Goal: Transaction & Acquisition: Book appointment/travel/reservation

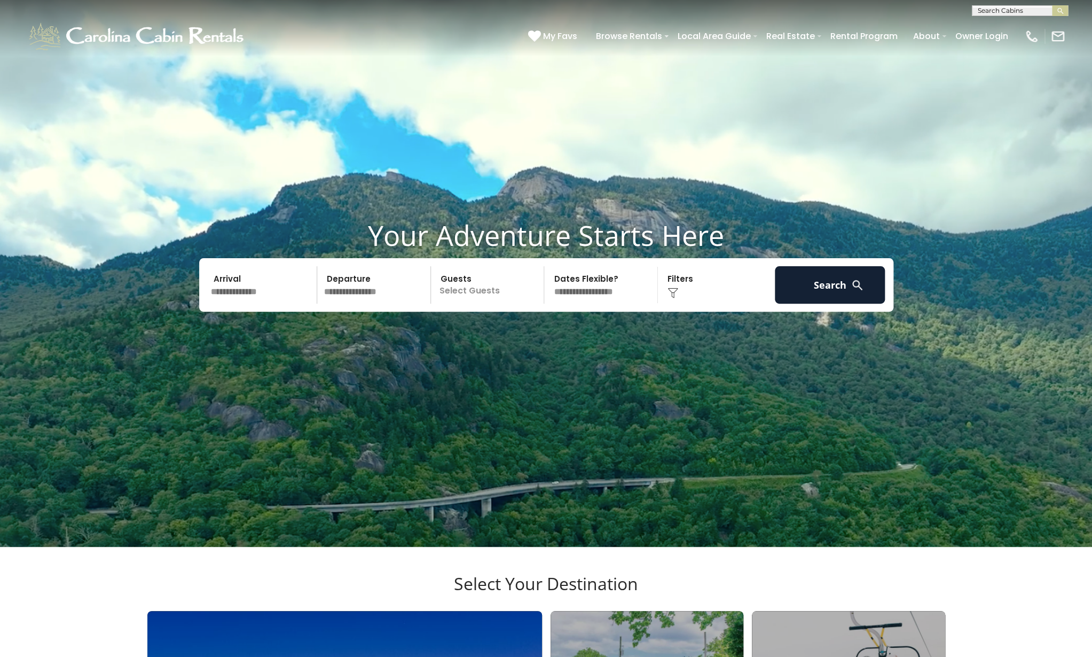
click at [223, 303] on input "text" at bounding box center [262, 284] width 111 height 37
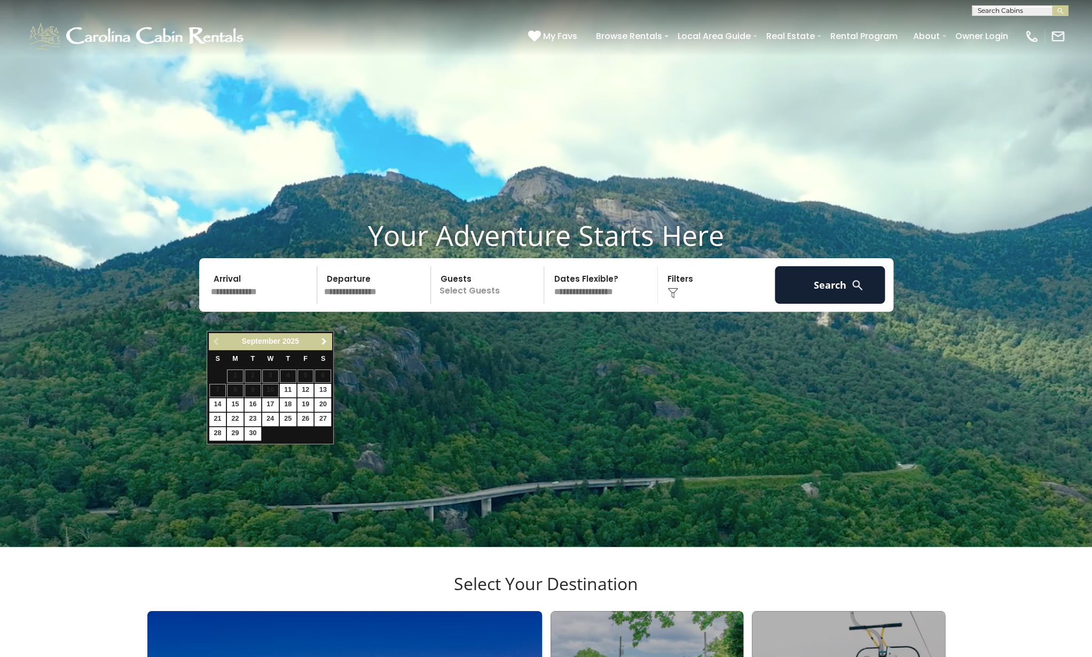
click at [324, 342] on span "Next" at bounding box center [324, 341] width 9 height 9
click at [219, 433] on link "23" at bounding box center [217, 433] width 17 height 13
type input "********"
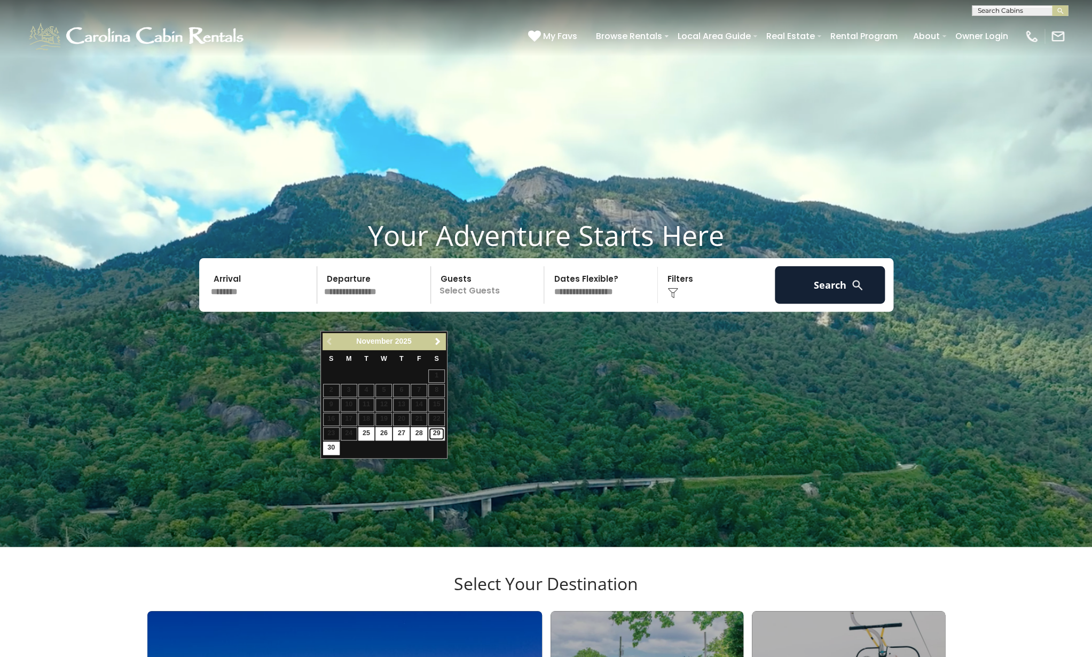
click at [434, 431] on link "29" at bounding box center [436, 433] width 17 height 13
type input "********"
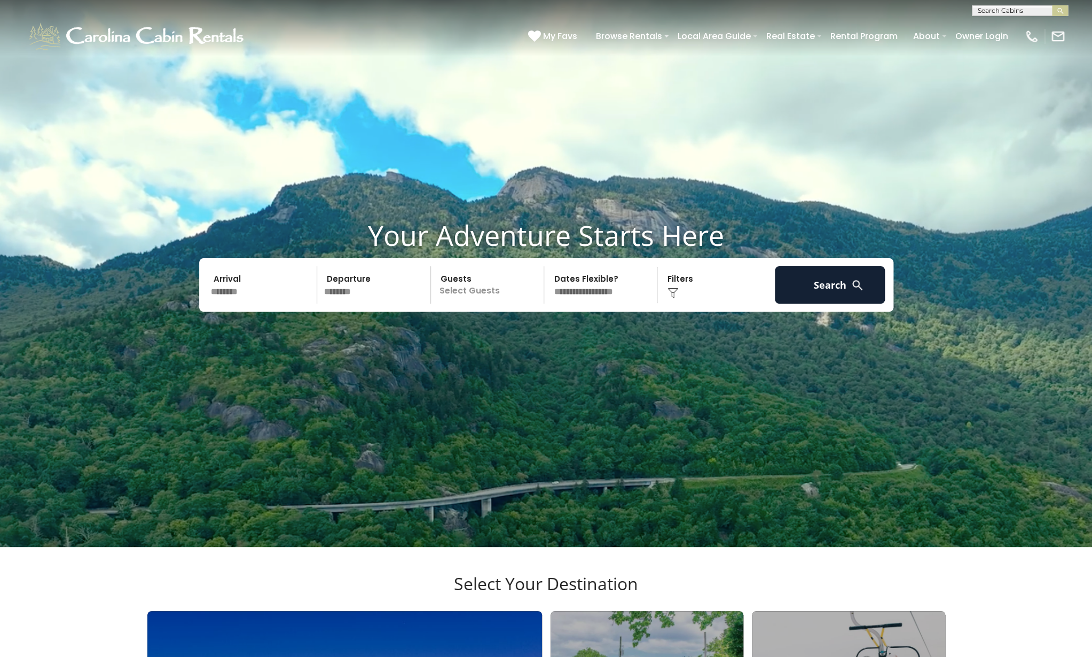
click at [486, 303] on p "Select Guests" at bounding box center [489, 284] width 110 height 37
click at [542, 334] on span "+" at bounding box center [540, 328] width 4 height 11
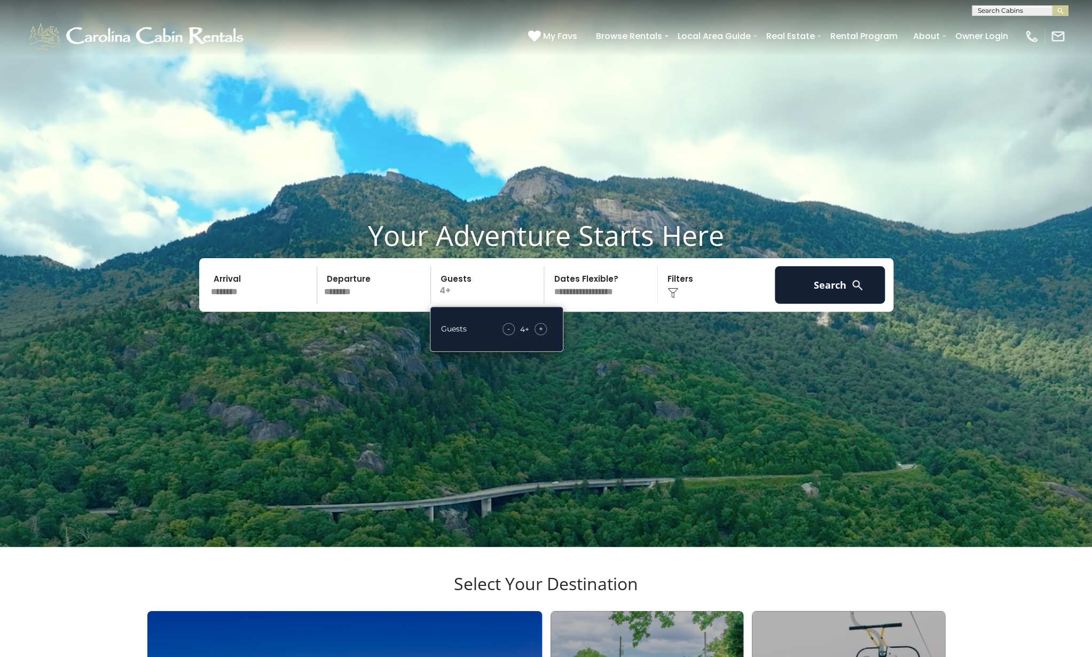
click at [542, 334] on span "+" at bounding box center [540, 328] width 4 height 11
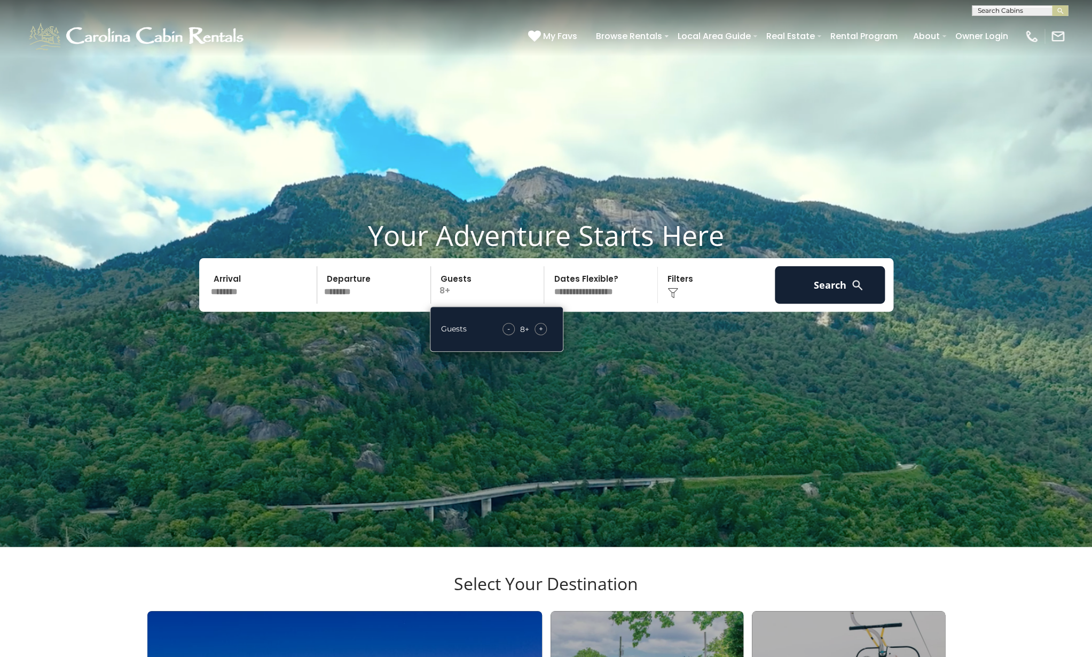
click at [542, 334] on span "+" at bounding box center [540, 328] width 4 height 11
click at [687, 303] on div "Click to Choose" at bounding box center [716, 284] width 111 height 37
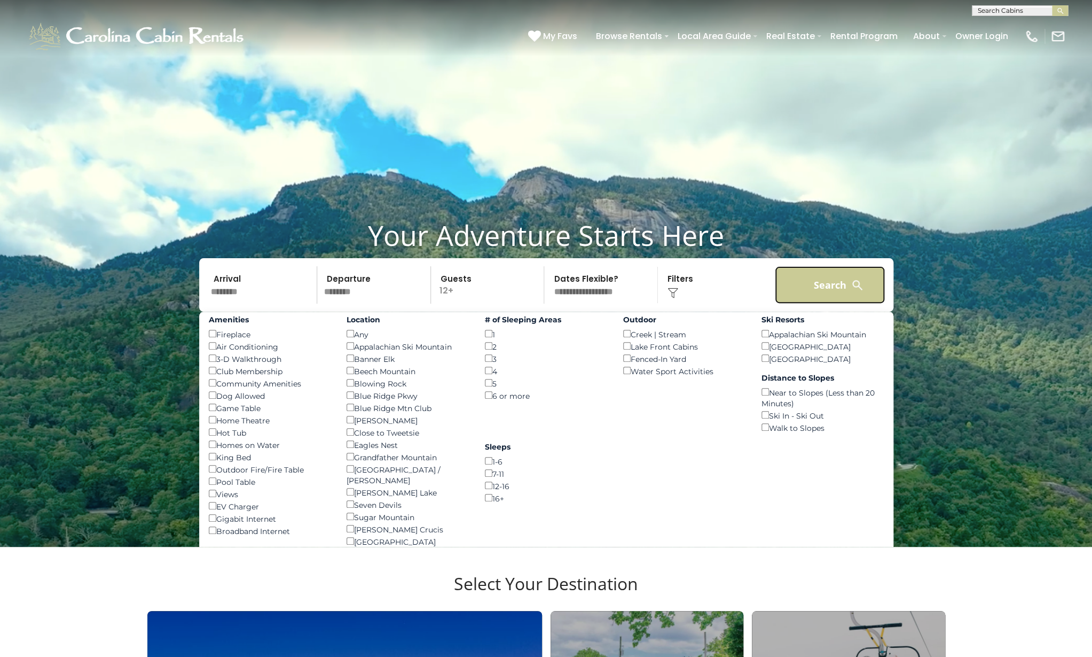
click at [836, 303] on button "Search" at bounding box center [830, 284] width 111 height 37
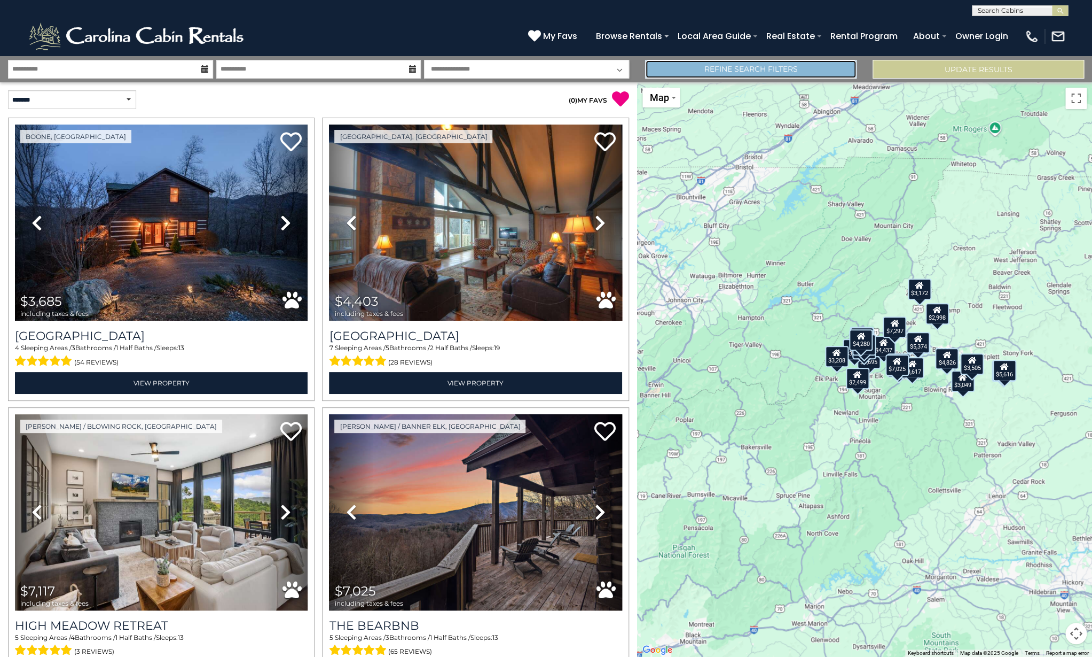
click at [724, 70] on link "Refine Search Filters" at bounding box center [751, 69] width 212 height 19
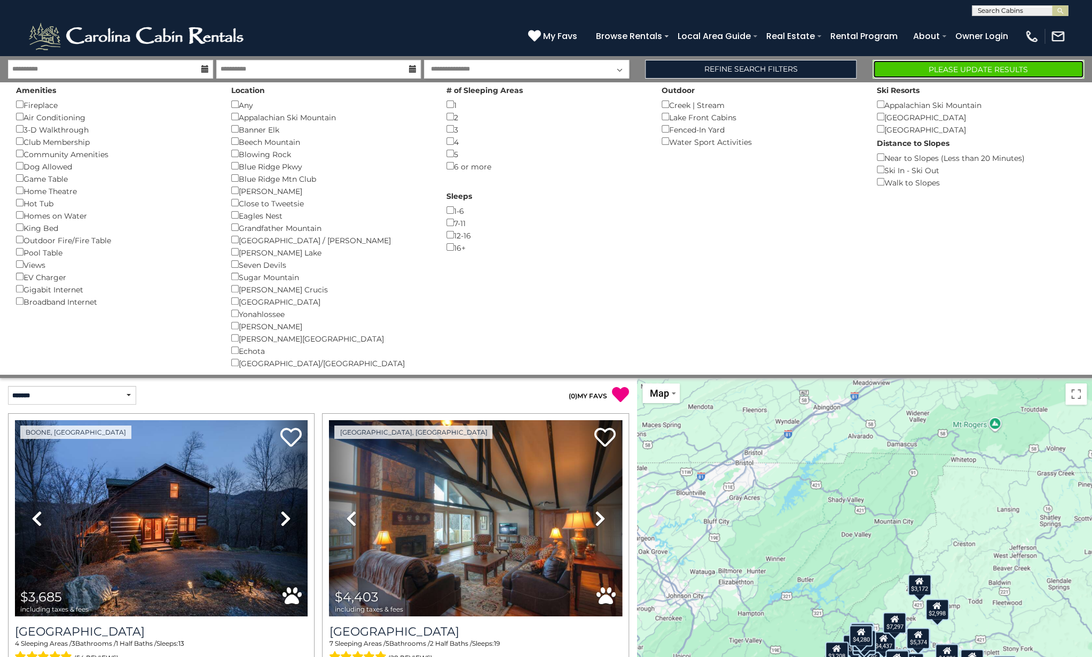
click at [948, 71] on button "Please Update Results" at bounding box center [979, 69] width 212 height 19
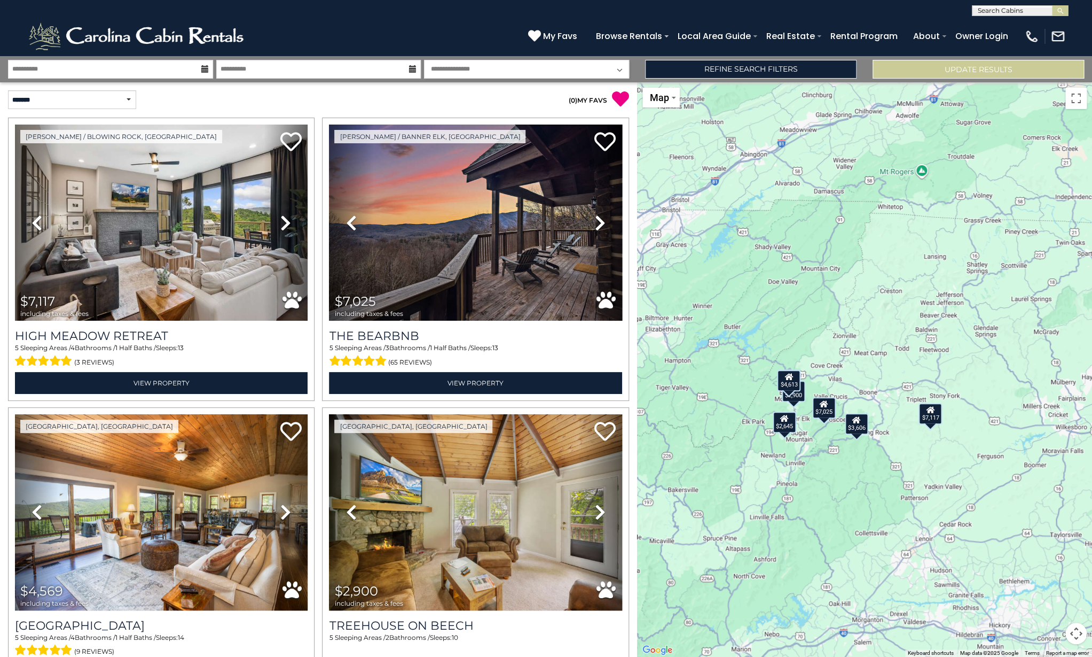
drag, startPoint x: 957, startPoint y: 392, endPoint x: 896, endPoint y: 431, distance: 72.6
click at [896, 431] on div "$7,117 $7,025 $4,569 $2,900 $2,645 $4,613 $3,606" at bounding box center [864, 369] width 455 height 574
click at [825, 408] on div "$7,025" at bounding box center [825, 406] width 24 height 21
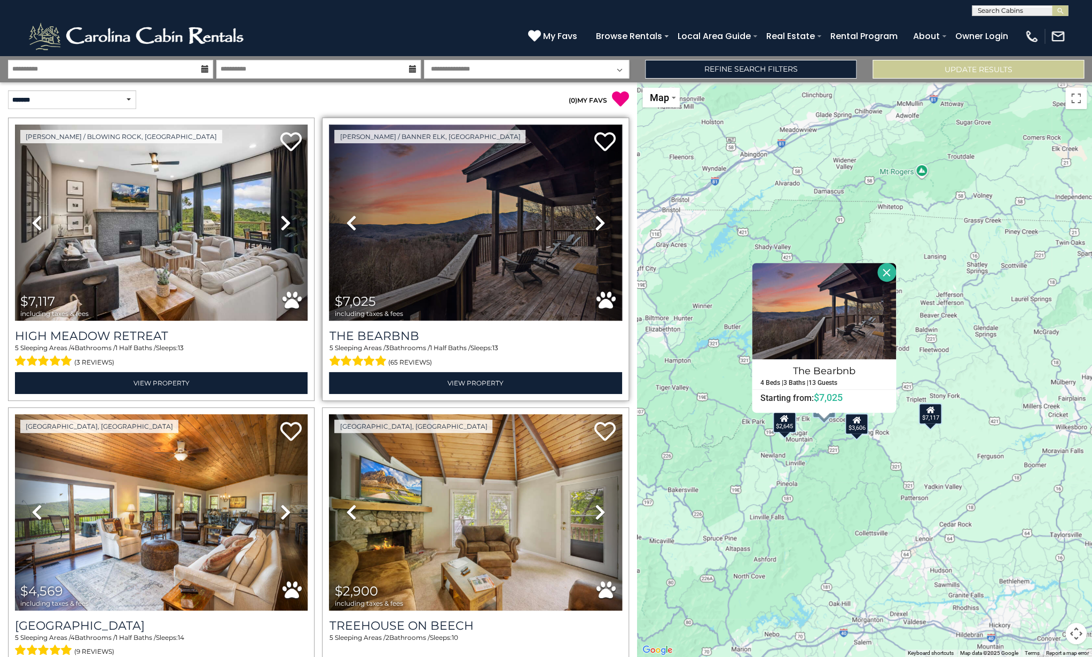
click at [423, 275] on img at bounding box center [475, 222] width 293 height 196
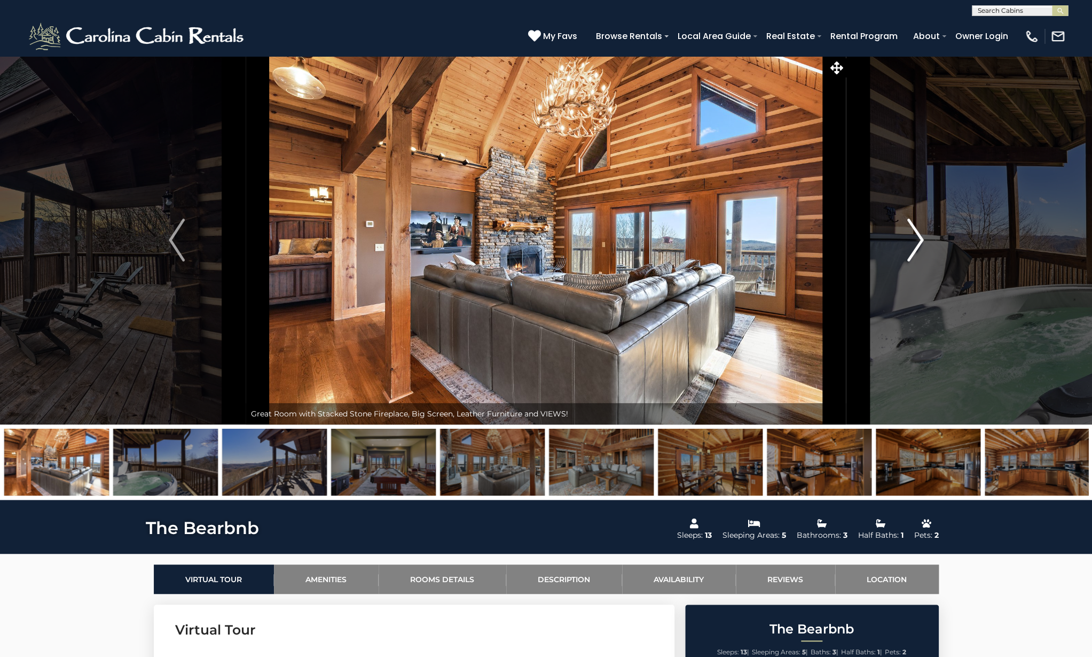
drag, startPoint x: 0, startPoint y: 0, endPoint x: 919, endPoint y: 243, distance: 950.4
click at [919, 243] on img "Next" at bounding box center [916, 239] width 16 height 43
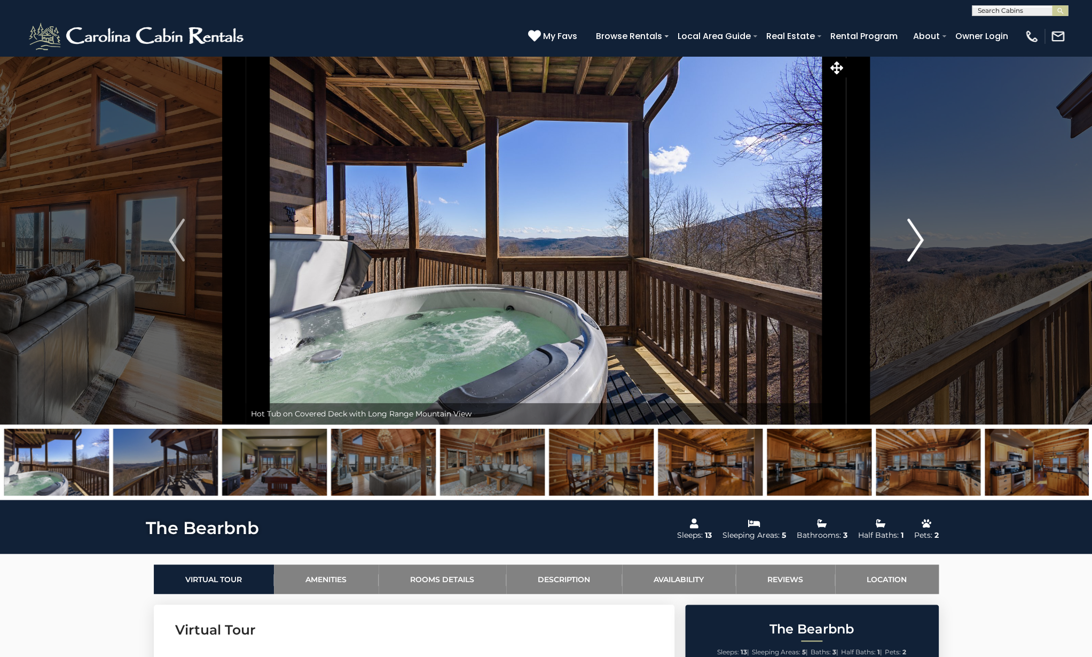
click at [919, 243] on img "Next" at bounding box center [916, 239] width 16 height 43
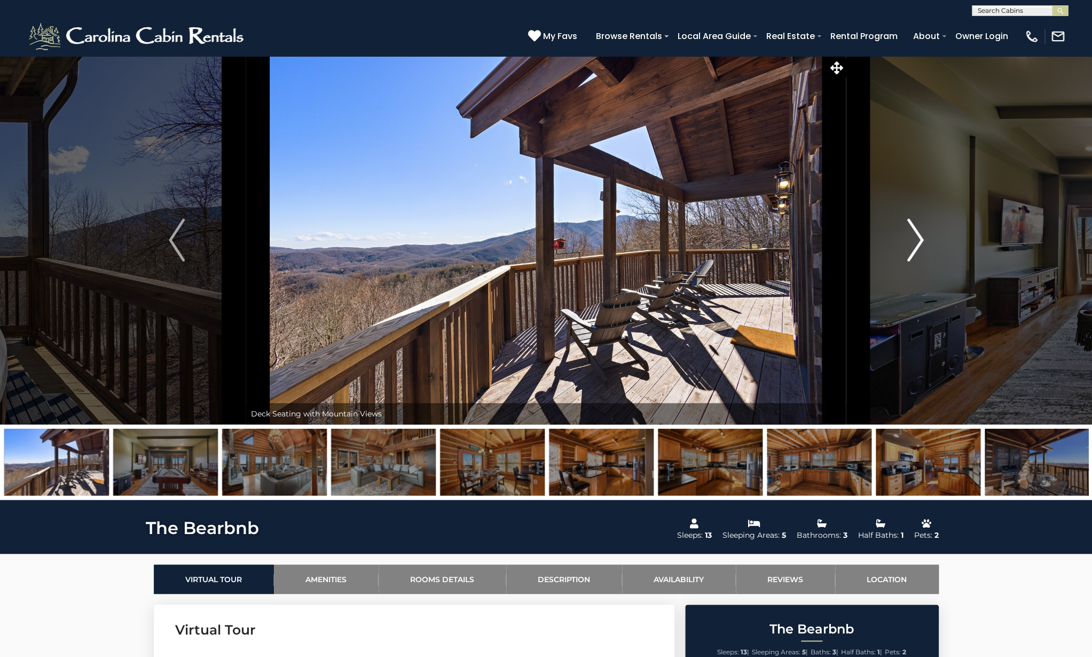
click at [919, 243] on img "Next" at bounding box center [916, 239] width 16 height 43
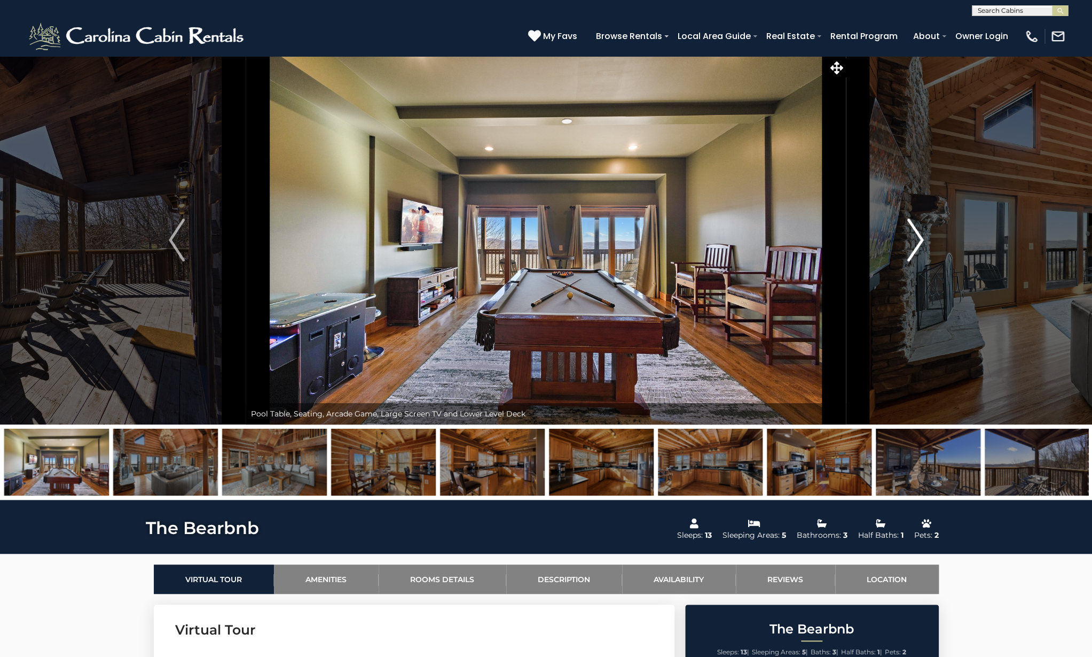
click at [919, 243] on img "Next" at bounding box center [916, 239] width 16 height 43
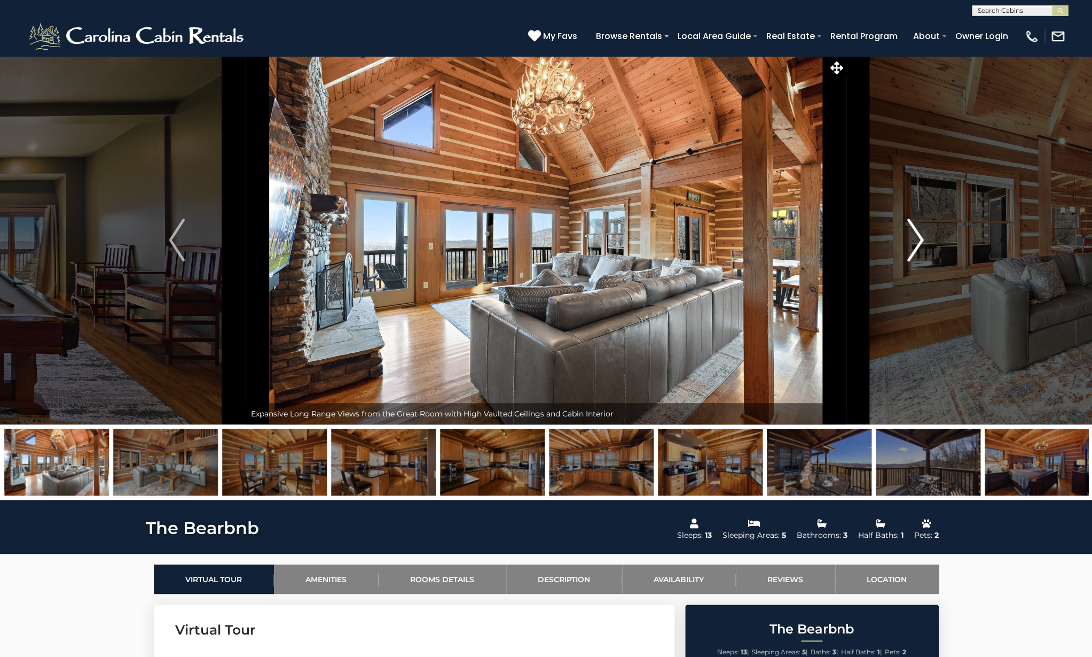
click at [919, 243] on img "Next" at bounding box center [916, 239] width 16 height 43
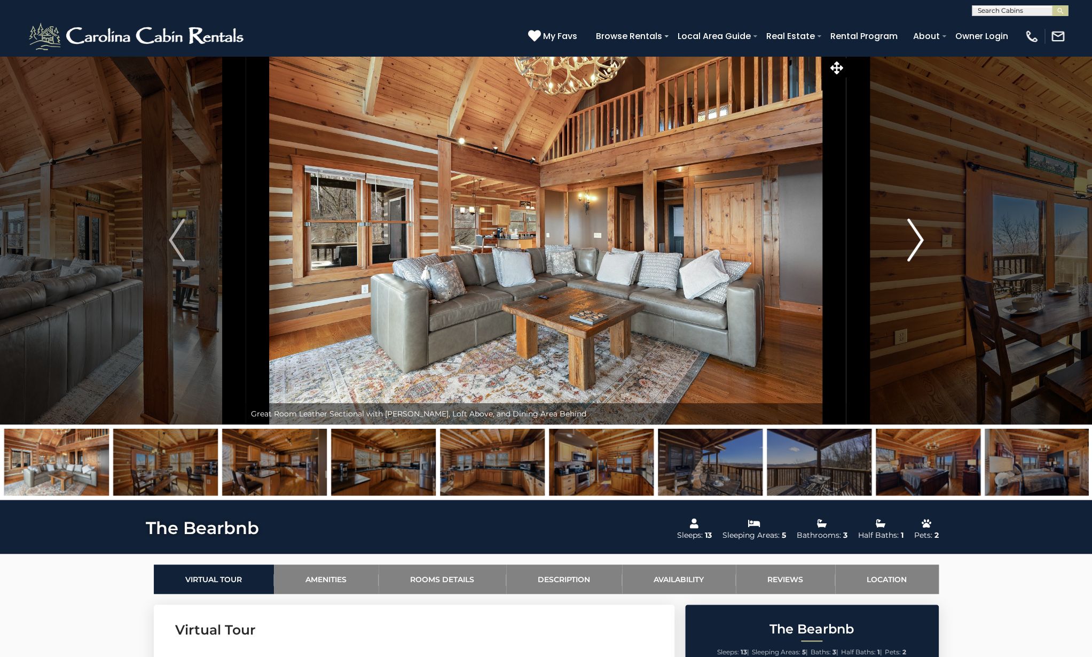
click at [919, 243] on img "Next" at bounding box center [916, 239] width 16 height 43
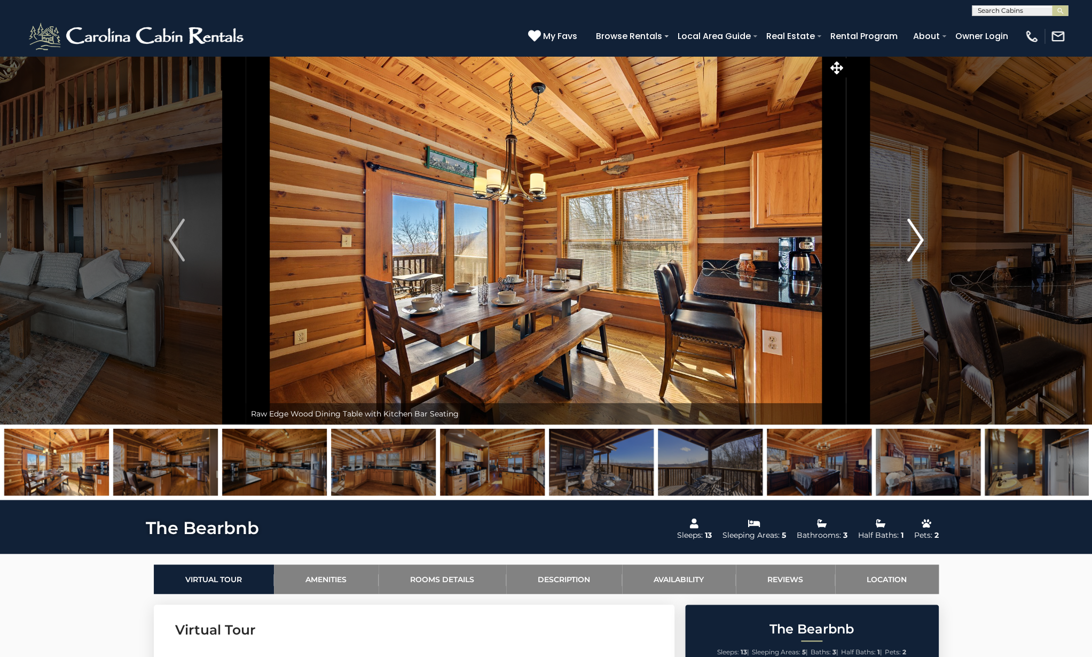
click at [919, 243] on img "Next" at bounding box center [916, 239] width 16 height 43
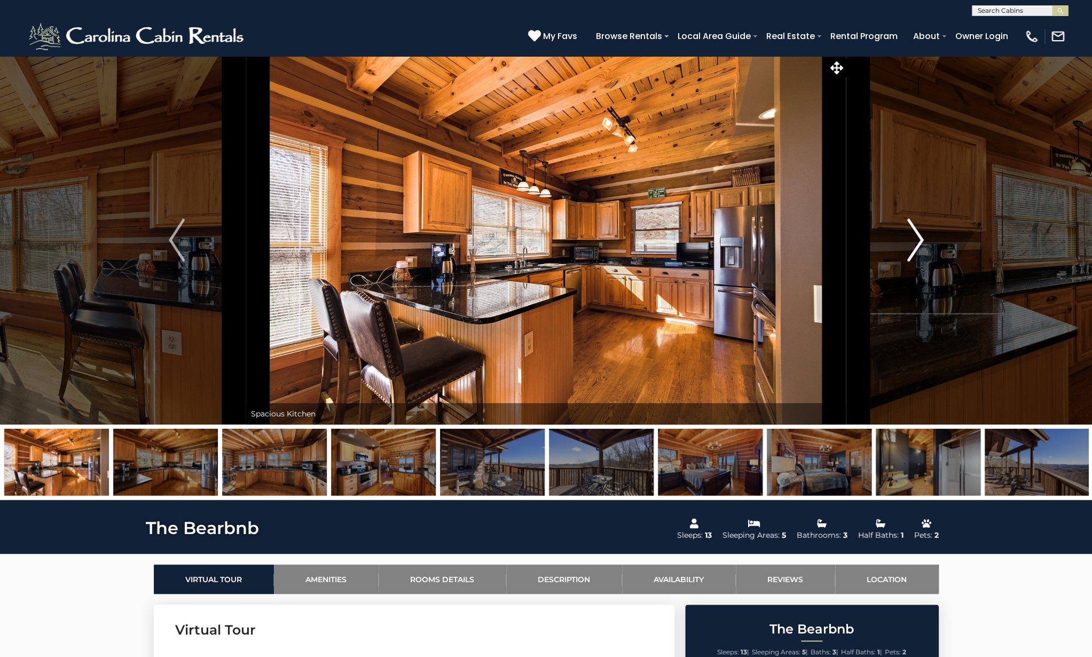
click at [919, 243] on img "Next" at bounding box center [916, 239] width 16 height 43
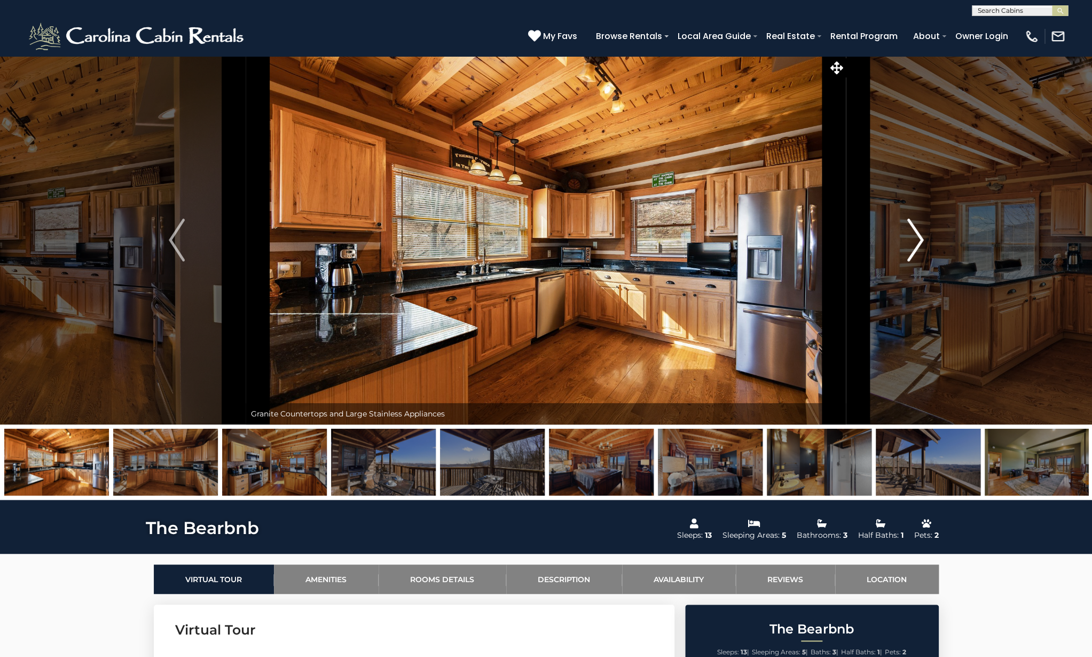
click at [919, 243] on img "Next" at bounding box center [916, 239] width 16 height 43
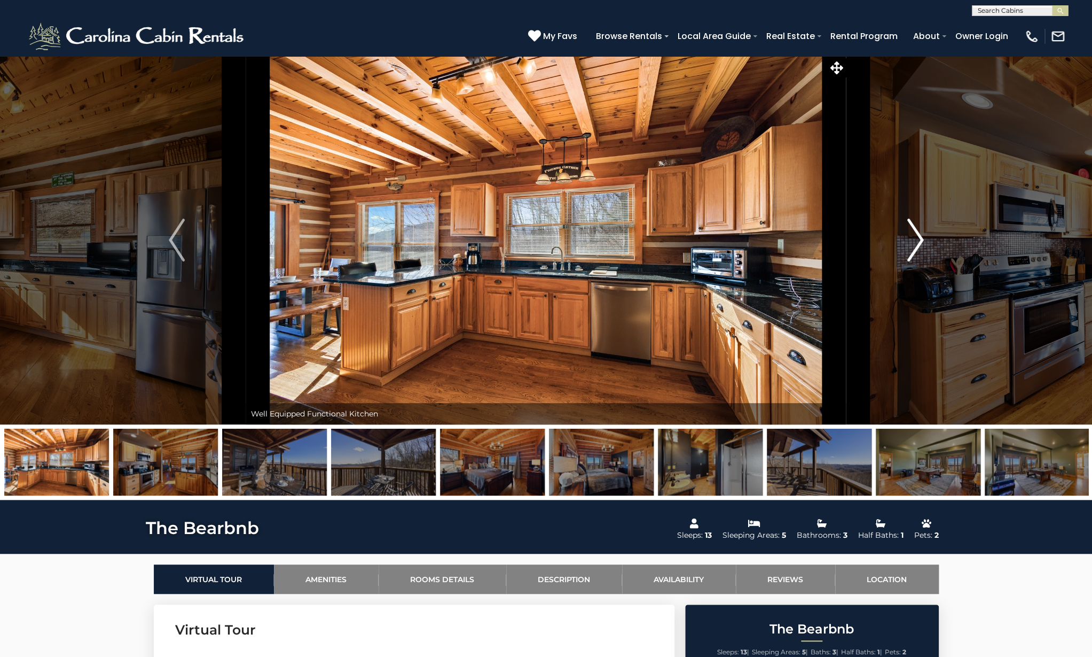
click at [919, 243] on img "Next" at bounding box center [916, 239] width 16 height 43
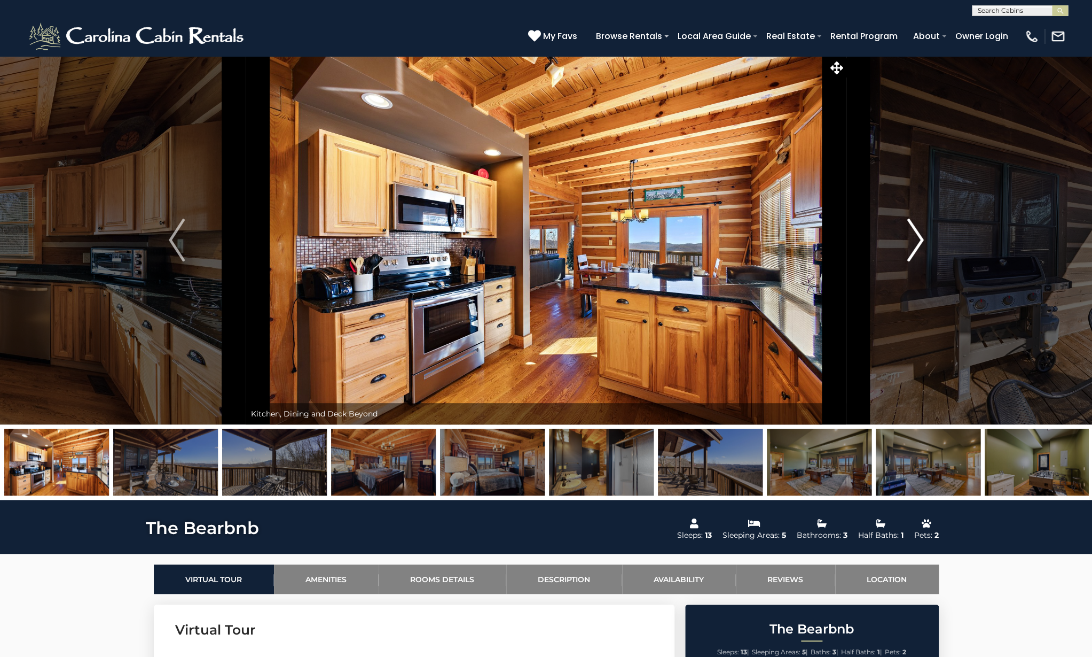
click at [919, 243] on img "Next" at bounding box center [916, 239] width 16 height 43
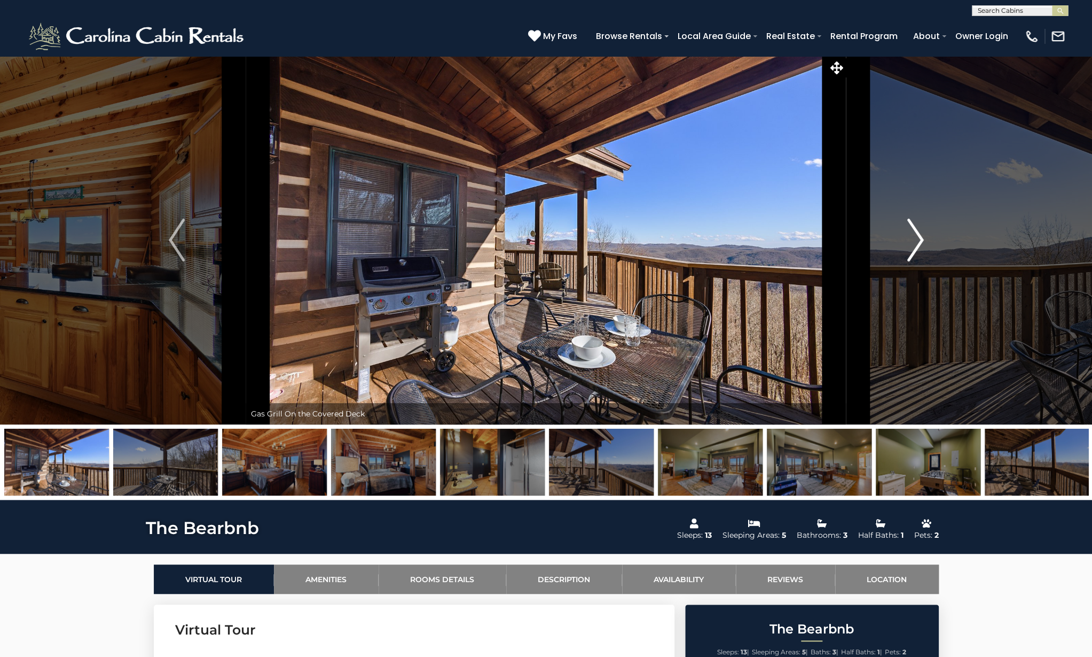
click at [919, 243] on img "Next" at bounding box center [916, 239] width 16 height 43
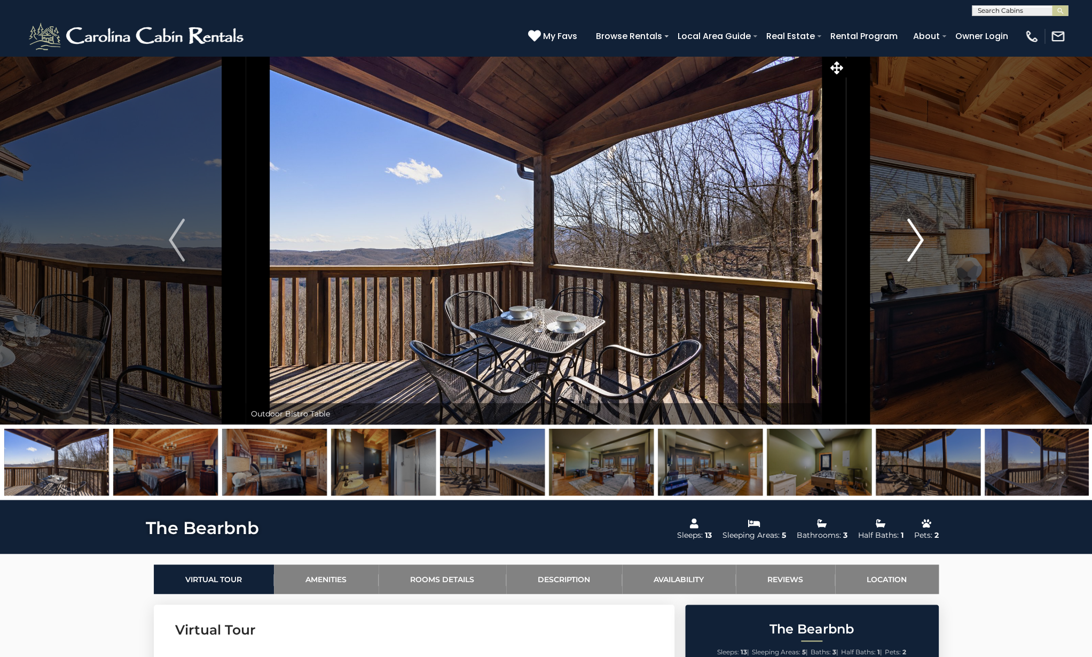
click at [919, 243] on img "Next" at bounding box center [916, 239] width 16 height 43
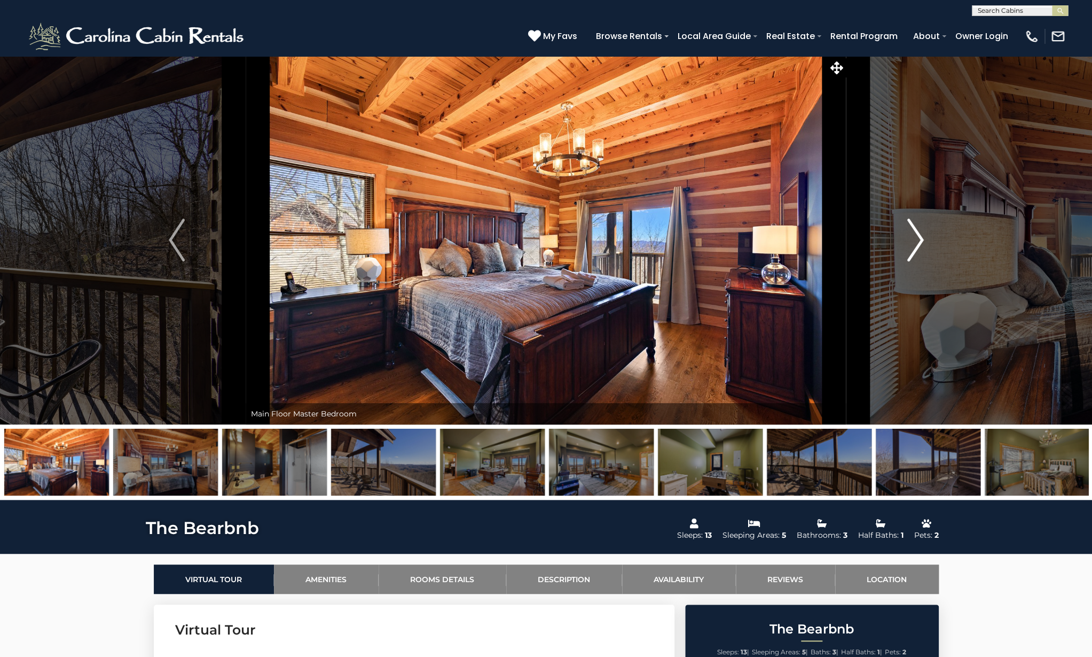
click at [919, 243] on img "Next" at bounding box center [916, 239] width 16 height 43
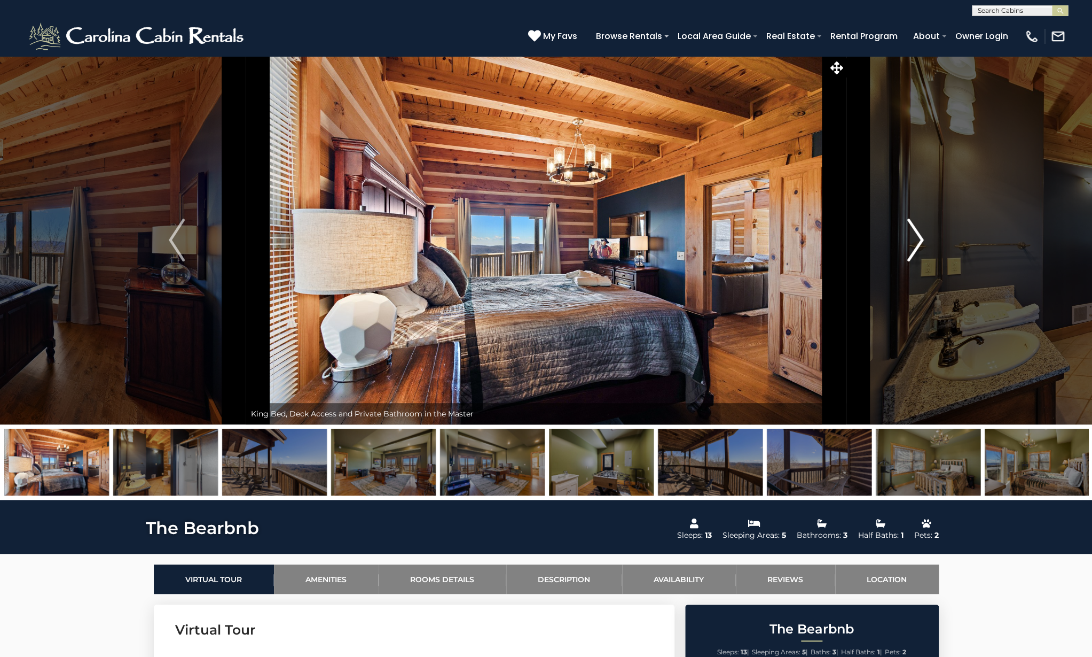
click at [919, 243] on img "Next" at bounding box center [916, 239] width 16 height 43
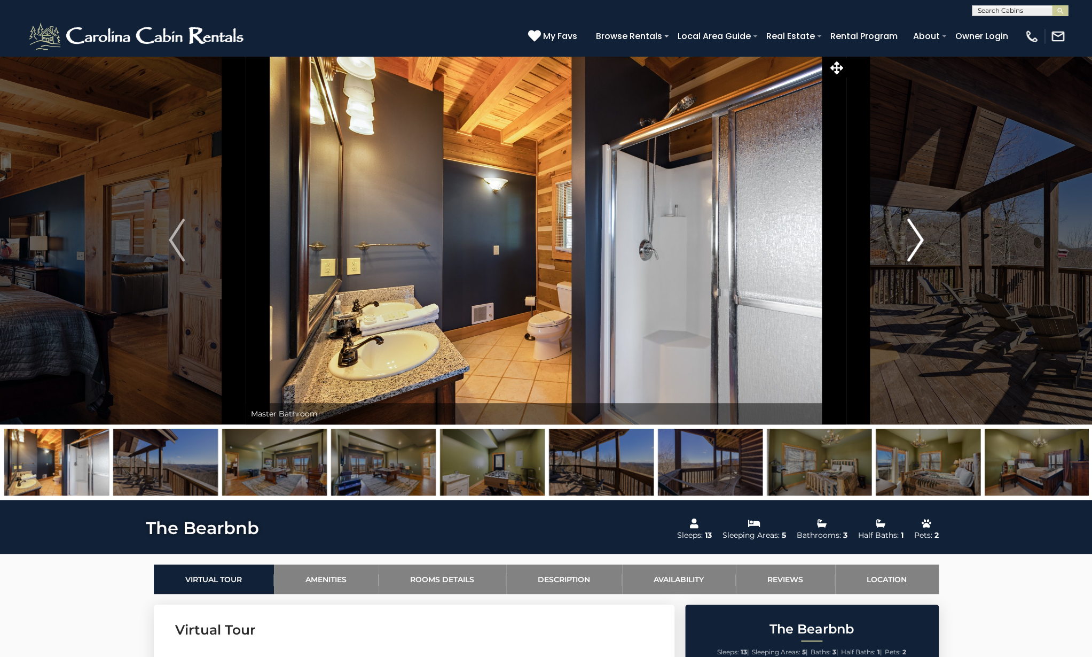
click at [919, 243] on img "Next" at bounding box center [916, 239] width 16 height 43
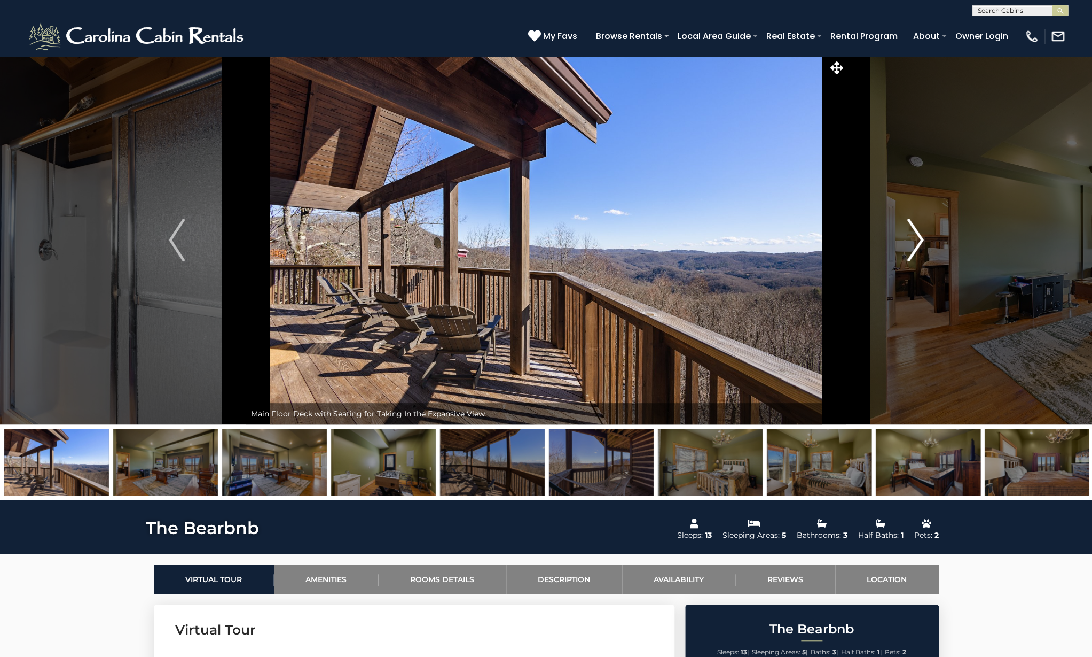
click at [919, 243] on img "Next" at bounding box center [916, 239] width 16 height 43
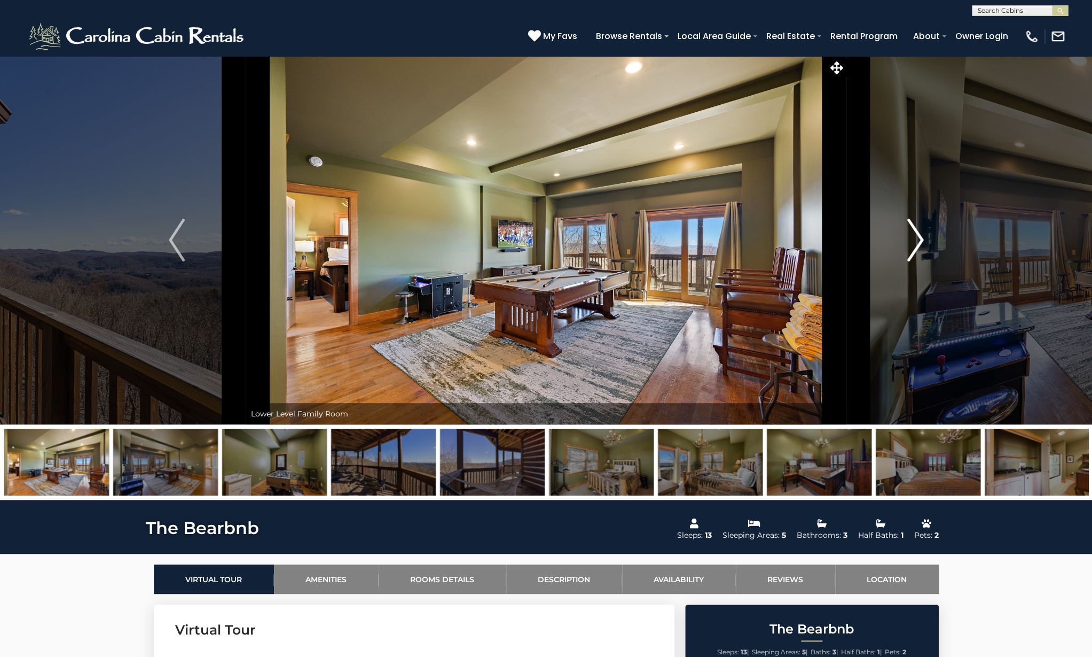
click at [919, 243] on img "Next" at bounding box center [916, 239] width 16 height 43
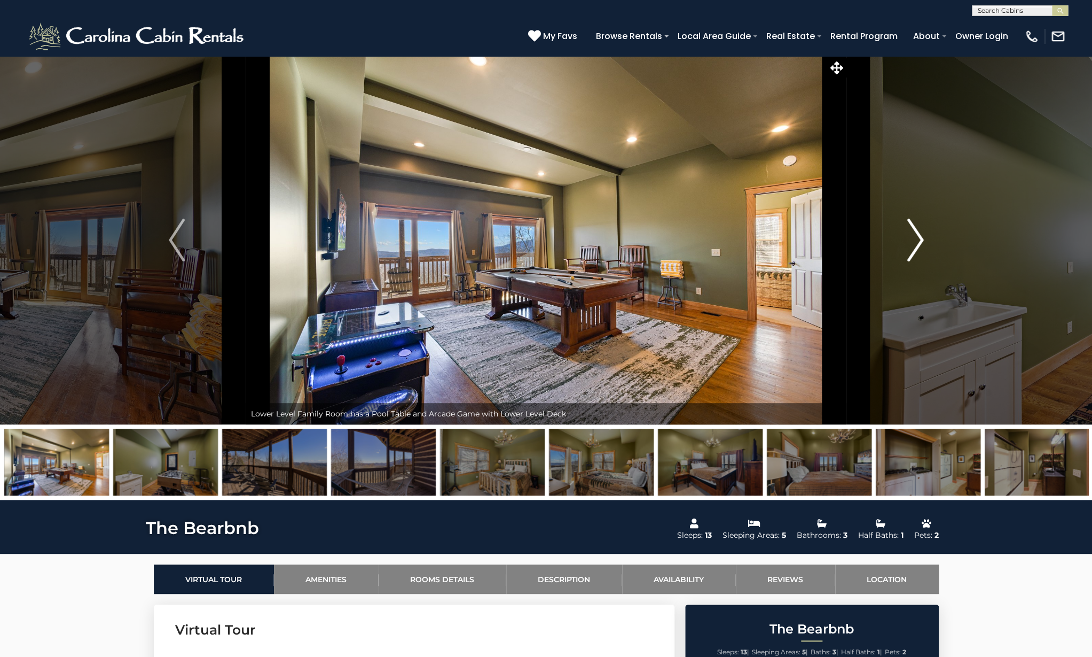
click at [919, 243] on img "Next" at bounding box center [916, 239] width 16 height 43
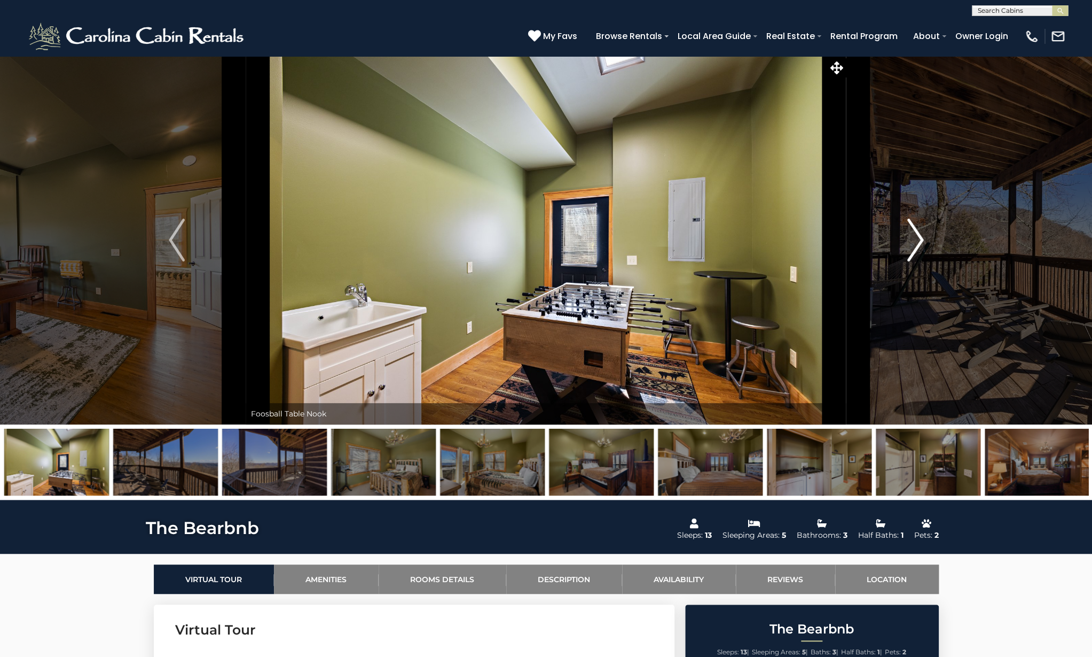
click at [919, 243] on img "Next" at bounding box center [916, 239] width 16 height 43
